Goal: Information Seeking & Learning: Learn about a topic

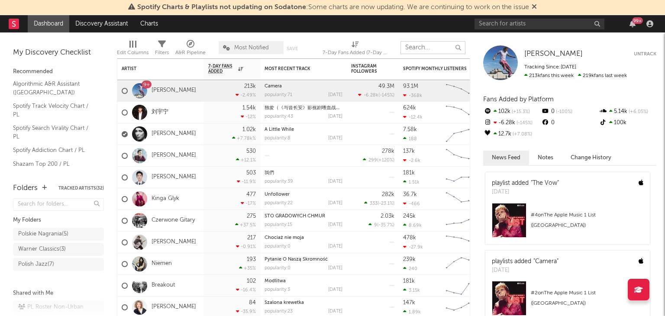
click at [440, 48] on input "text" at bounding box center [432, 47] width 65 height 13
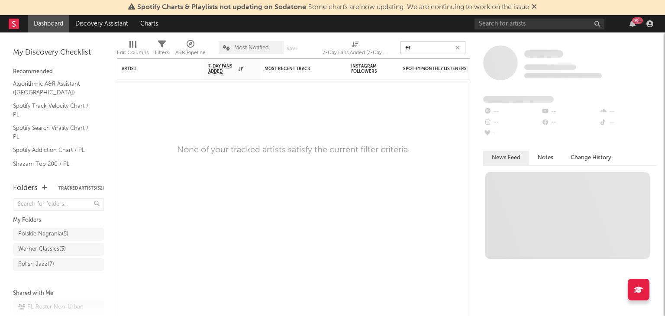
type input "e"
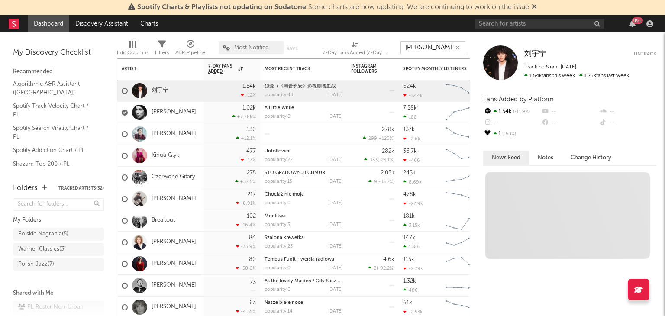
type input "[PERSON_NAME]"
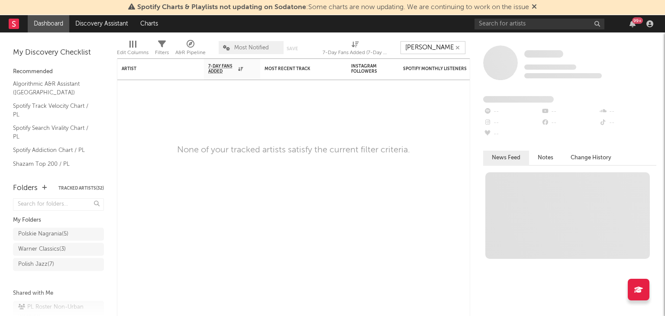
click at [424, 48] on input "[PERSON_NAME]" at bounding box center [432, 47] width 65 height 13
click at [591, 25] on input "text" at bounding box center [539, 24] width 130 height 11
type input "[PERSON_NAME]"
click at [512, 23] on input "[PERSON_NAME]" at bounding box center [539, 24] width 130 height 11
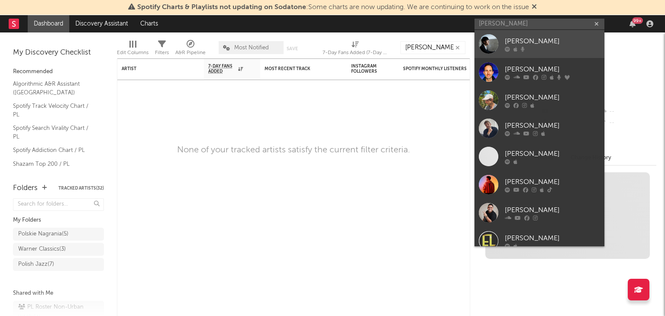
click at [497, 38] on div at bounding box center [488, 43] width 19 height 19
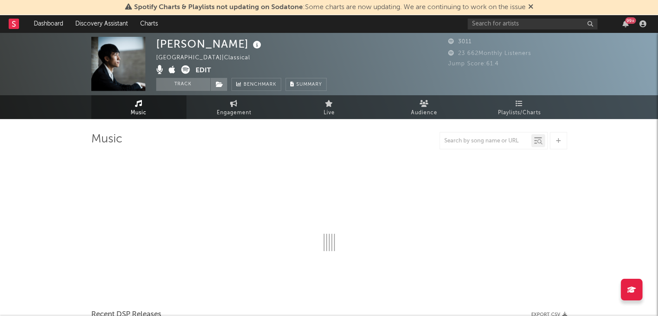
select select "6m"
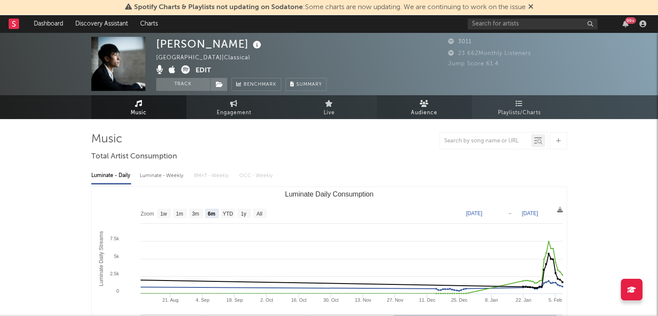
click at [422, 106] on icon at bounding box center [424, 103] width 9 height 7
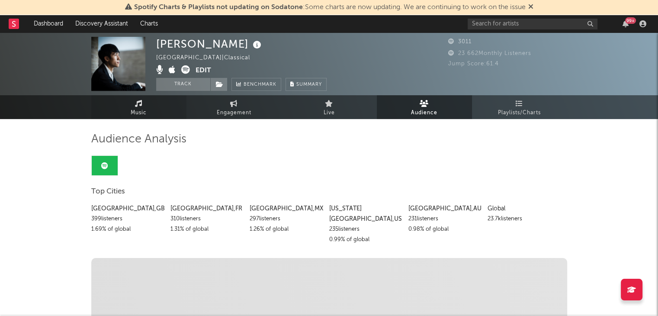
click at [139, 108] on span "Music" at bounding box center [139, 113] width 16 height 10
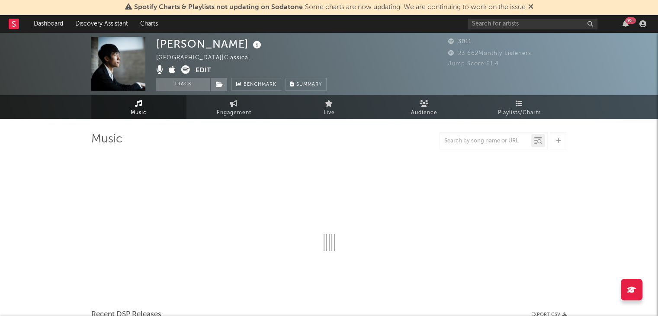
select select "6m"
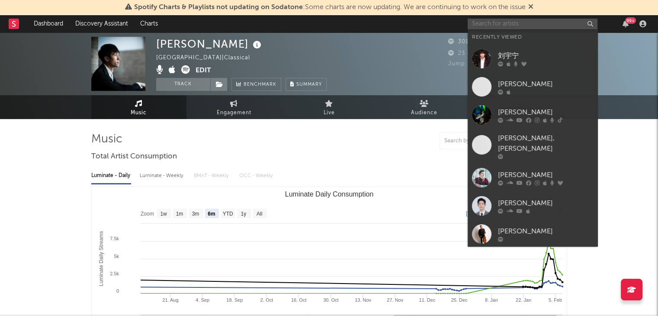
click at [514, 22] on input "text" at bounding box center [533, 24] width 130 height 11
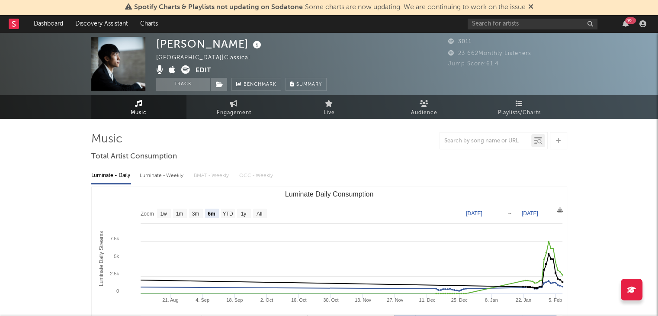
click at [189, 87] on button "Track" at bounding box center [183, 84] width 54 height 13
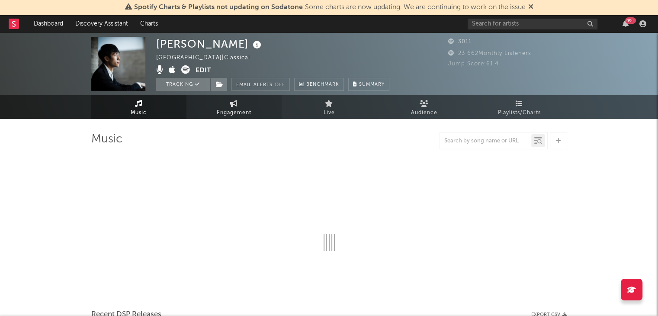
select select "6m"
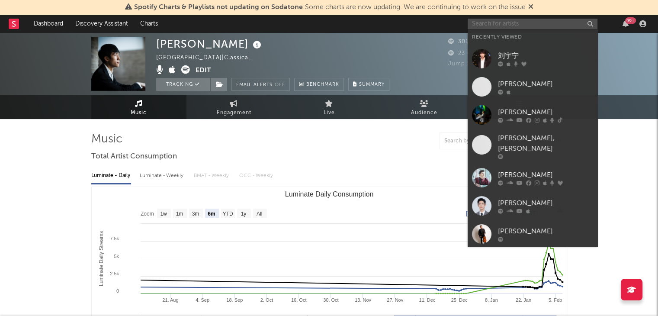
click at [511, 26] on input "text" at bounding box center [533, 24] width 130 height 11
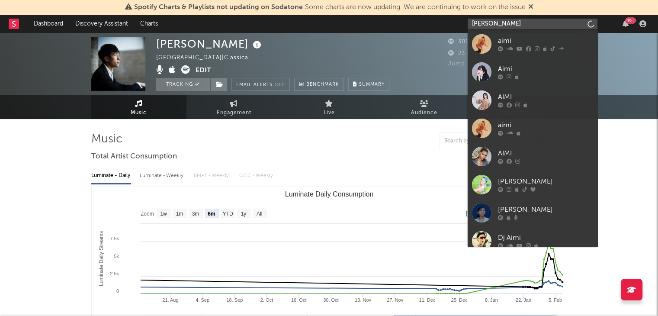
type input "[PERSON_NAME]"
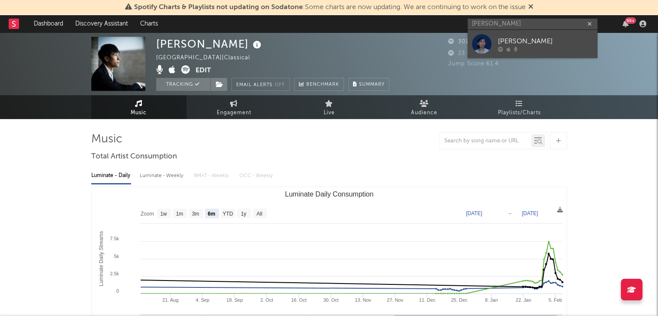
click at [521, 46] on div at bounding box center [545, 48] width 95 height 5
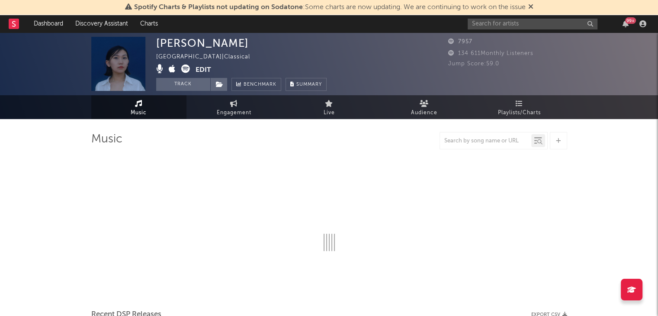
select select "6m"
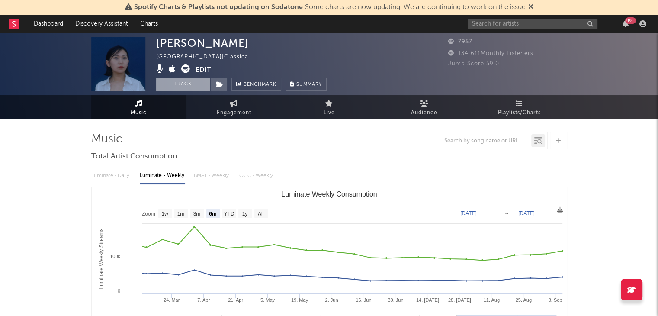
click at [183, 84] on button "Track" at bounding box center [183, 84] width 54 height 13
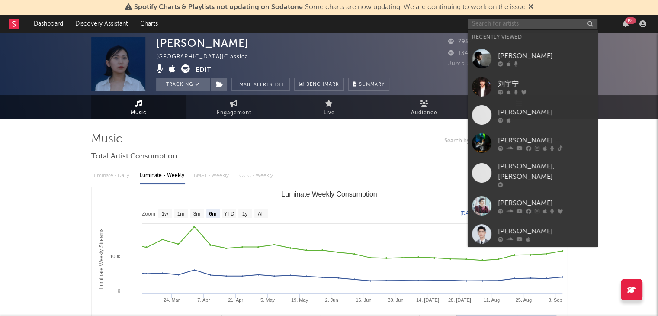
click at [507, 25] on input "text" at bounding box center [533, 24] width 130 height 11
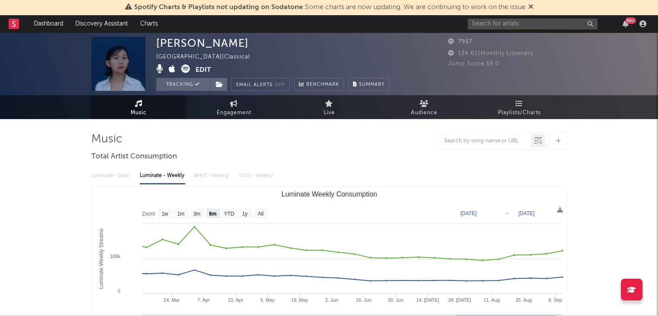
click at [231, 212] on text "YTD" at bounding box center [229, 214] width 10 height 6
select select "YTD"
type input "[DATE]"
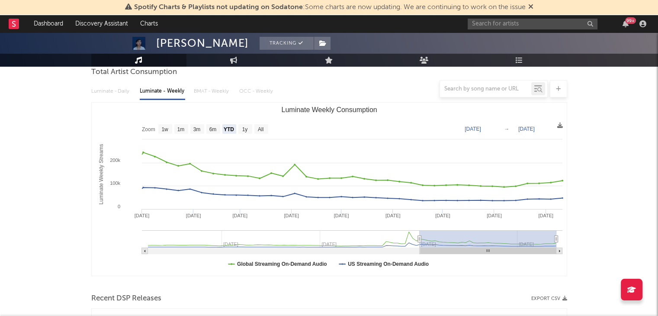
scroll to position [87, 0]
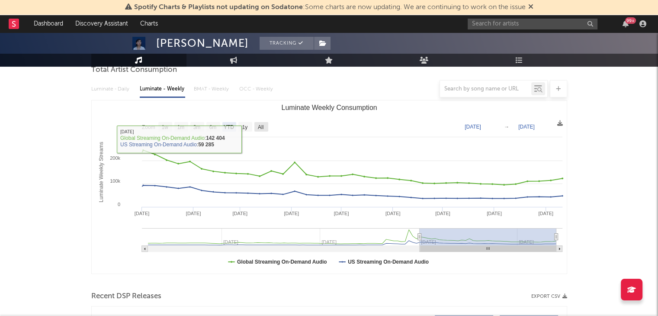
click at [261, 126] on text "All" at bounding box center [260, 127] width 6 height 6
select select "All"
type input "[DATE]"
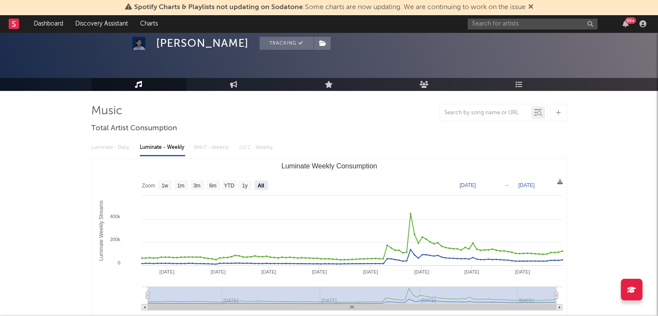
scroll to position [43, 0]
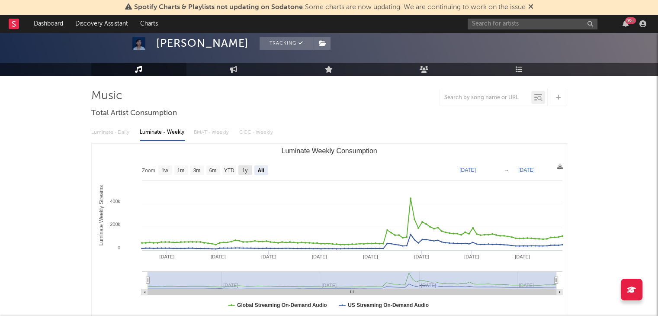
click at [244, 170] on text "1y" at bounding box center [245, 170] width 6 height 6
select select "1y"
type input "[DATE]"
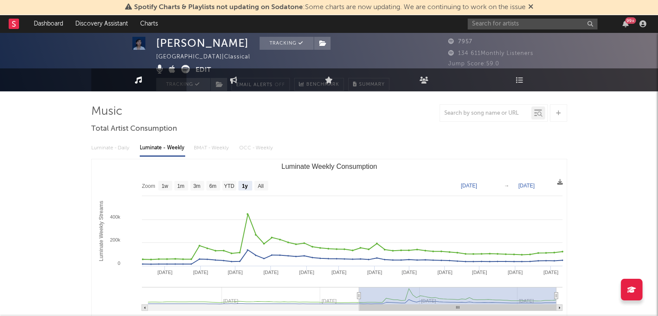
scroll to position [0, 0]
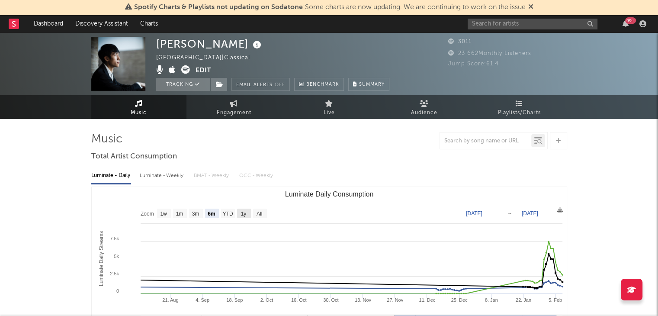
click at [242, 212] on text "1y" at bounding box center [244, 214] width 6 height 6
select select "1y"
type input "[DATE]"
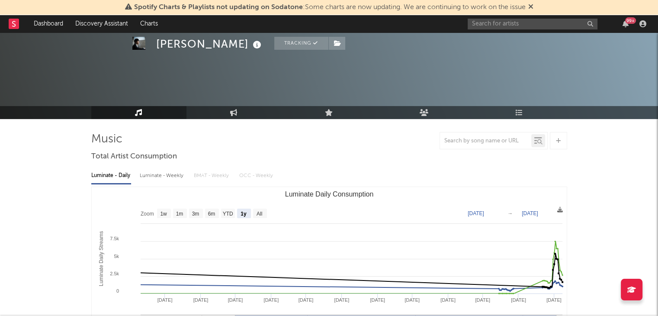
scroll to position [43, 0]
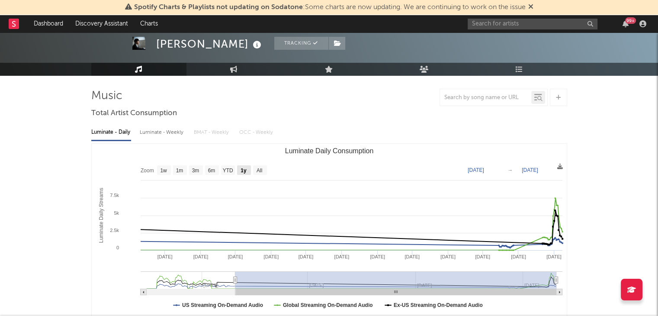
click at [245, 167] on text "1y" at bounding box center [244, 170] width 6 height 6
click at [244, 170] on text "1y" at bounding box center [244, 170] width 6 height 6
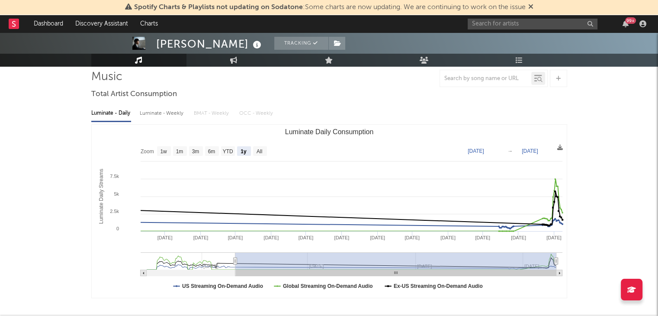
scroll to position [87, 0]
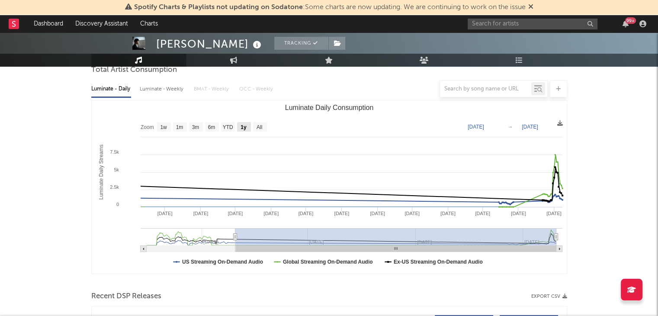
click at [241, 125] on text "1y" at bounding box center [244, 127] width 6 height 6
click at [265, 128] on rect "Luminate Daily Consumption" at bounding box center [260, 127] width 14 height 10
select select "All"
type input "[DATE]"
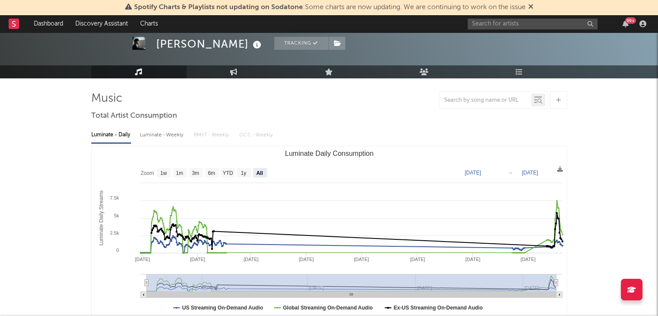
scroll to position [0, 0]
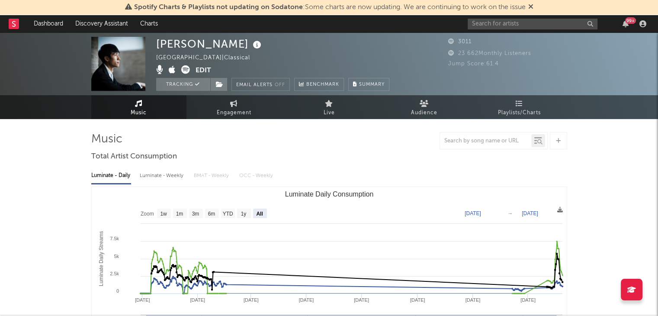
click at [133, 108] on span "Music" at bounding box center [139, 113] width 16 height 10
click at [230, 102] on icon at bounding box center [233, 103] width 7 height 7
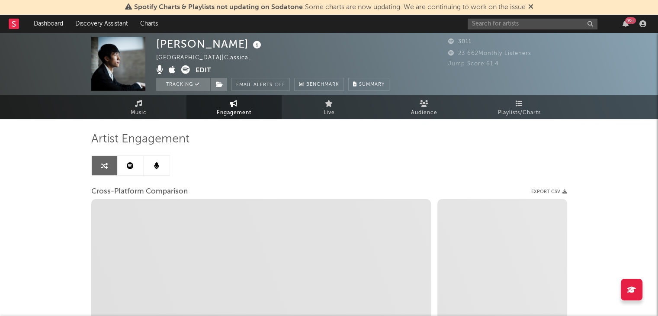
select select "1w"
click at [344, 111] on link "Live" at bounding box center [329, 107] width 95 height 24
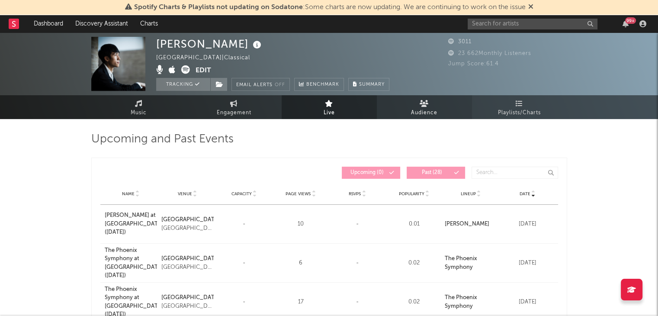
click at [421, 104] on icon at bounding box center [424, 103] width 9 height 7
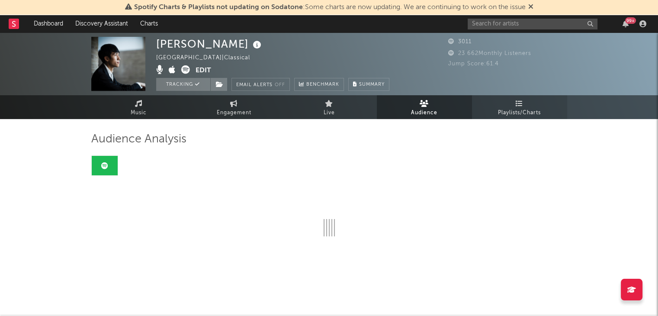
click at [524, 104] on link "Playlists/Charts" at bounding box center [519, 107] width 95 height 24
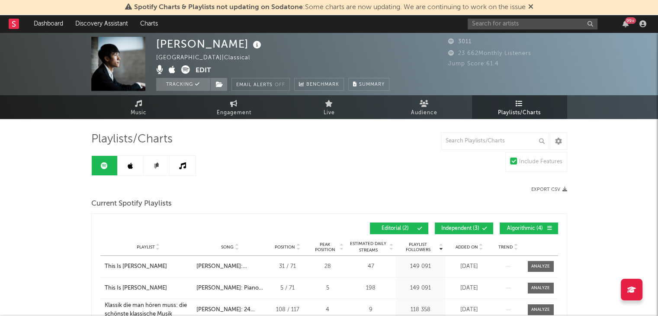
click at [516, 106] on link "Playlists/Charts" at bounding box center [519, 107] width 95 height 24
click at [144, 109] on span "Music" at bounding box center [139, 113] width 16 height 10
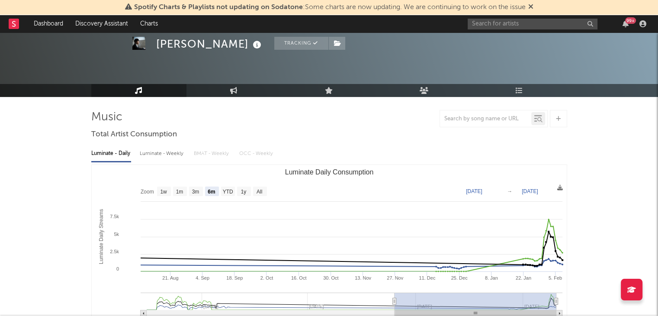
scroll to position [43, 0]
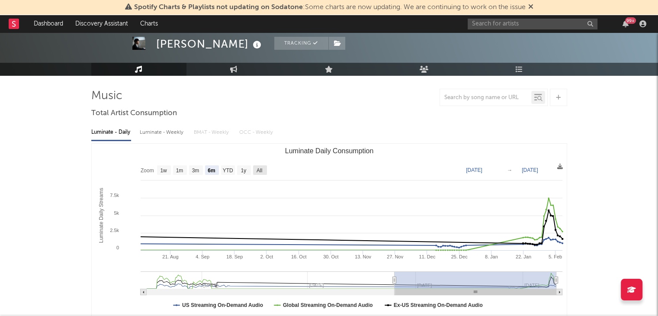
click at [261, 170] on text "All" at bounding box center [259, 170] width 6 height 6
select select "All"
type input "[DATE]"
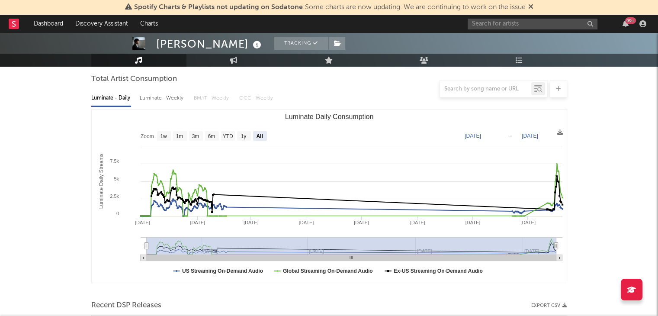
scroll to position [87, 0]
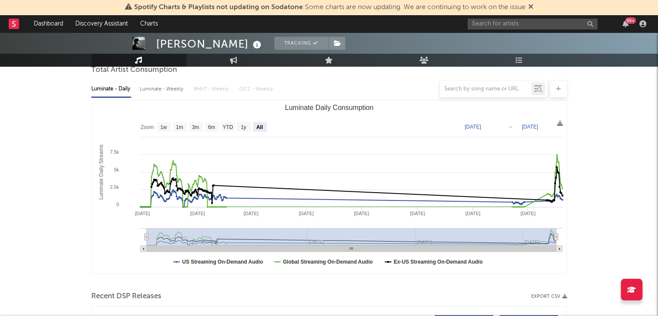
click at [155, 89] on div at bounding box center [329, 88] width 476 height 17
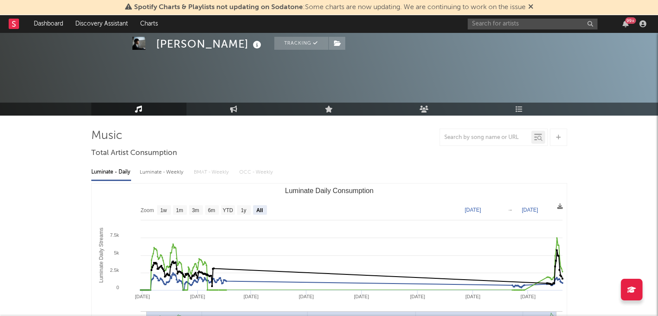
scroll to position [0, 0]
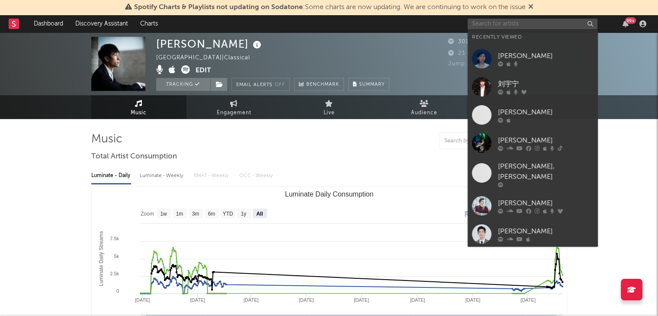
click at [519, 25] on input "text" at bounding box center [533, 24] width 130 height 11
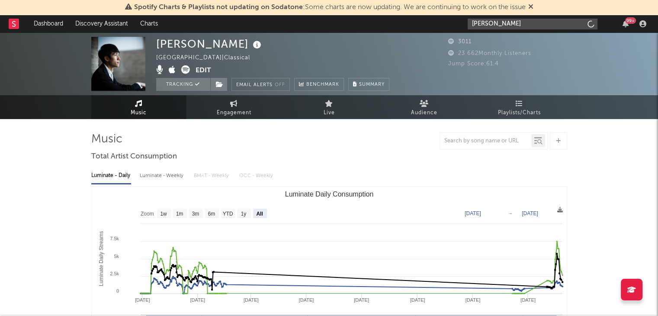
type input "[PERSON_NAME]"
drag, startPoint x: 505, startPoint y: 26, endPoint x: 455, endPoint y: 23, distance: 50.7
click at [455, 23] on nav "Dashboard Discovery Assistant Charts [PERSON_NAME] 99 +" at bounding box center [329, 23] width 658 height 17
click at [502, 23] on input "[PERSON_NAME]" at bounding box center [533, 24] width 130 height 11
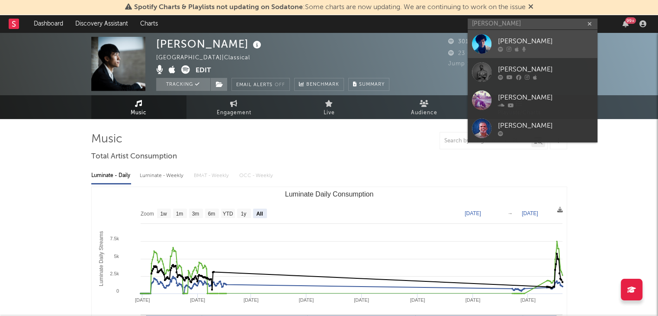
click at [483, 44] on div at bounding box center [481, 43] width 19 height 19
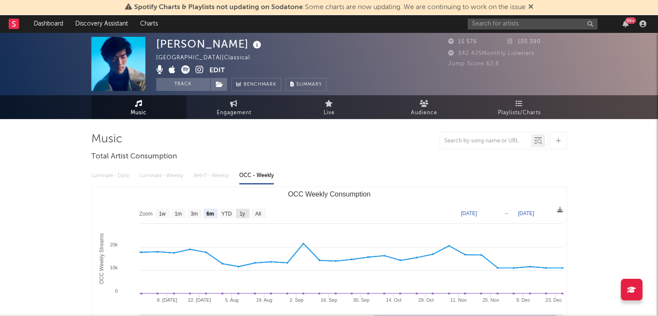
click at [244, 213] on text "1y" at bounding box center [242, 214] width 6 height 6
select select "1y"
type input "[DATE]"
